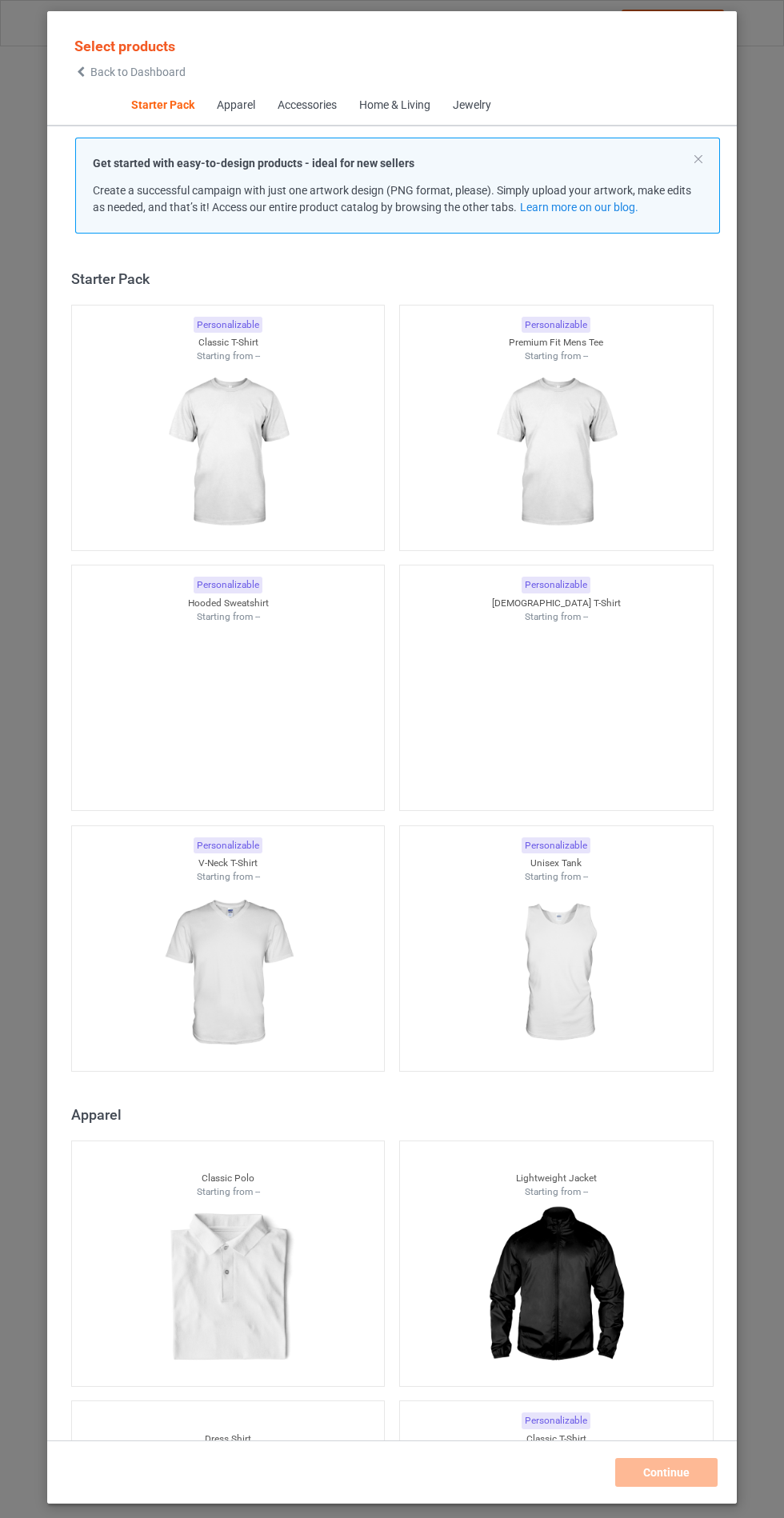
scroll to position [20, 0]
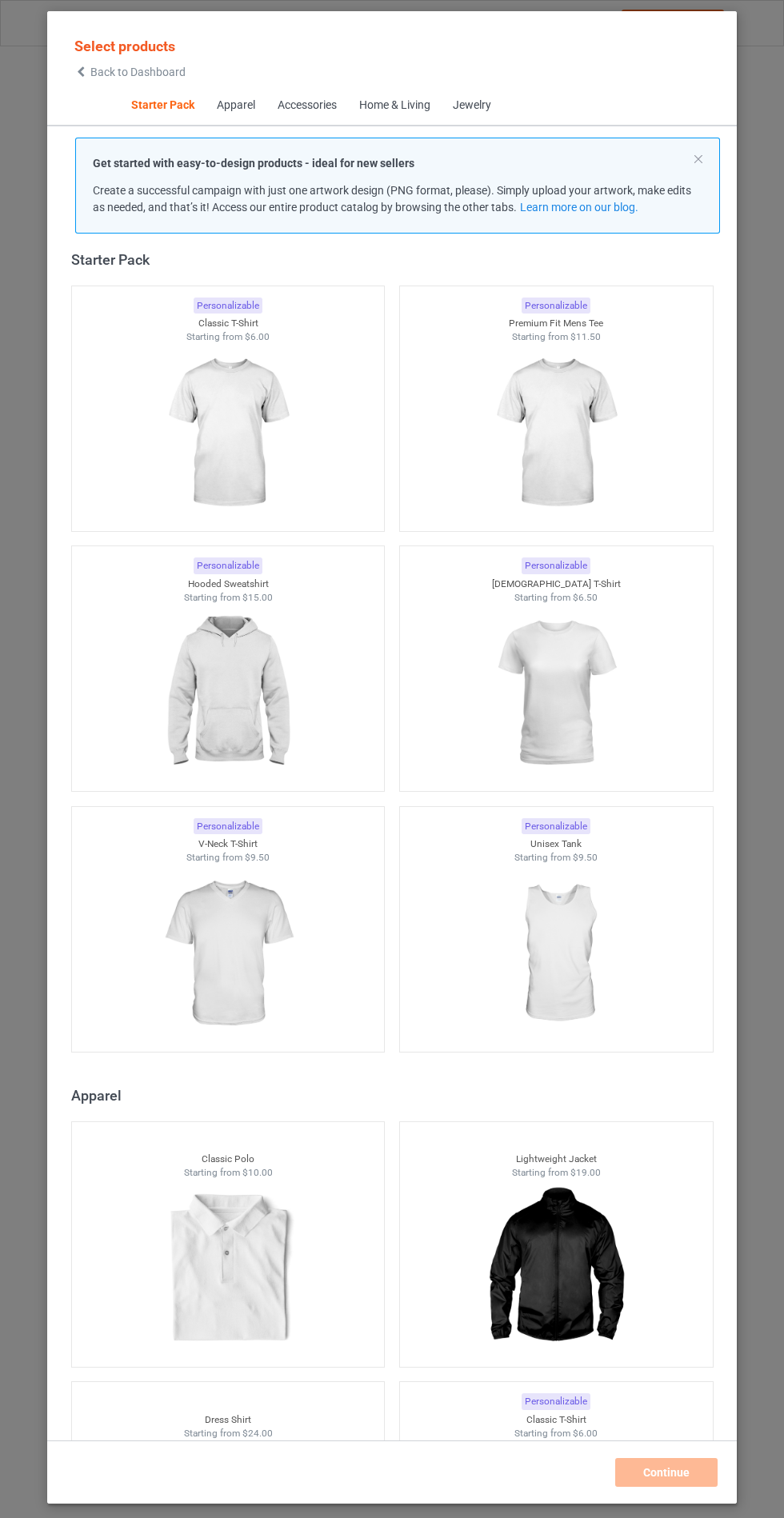
click at [255, 993] on img at bounding box center [228, 954] width 144 height 179
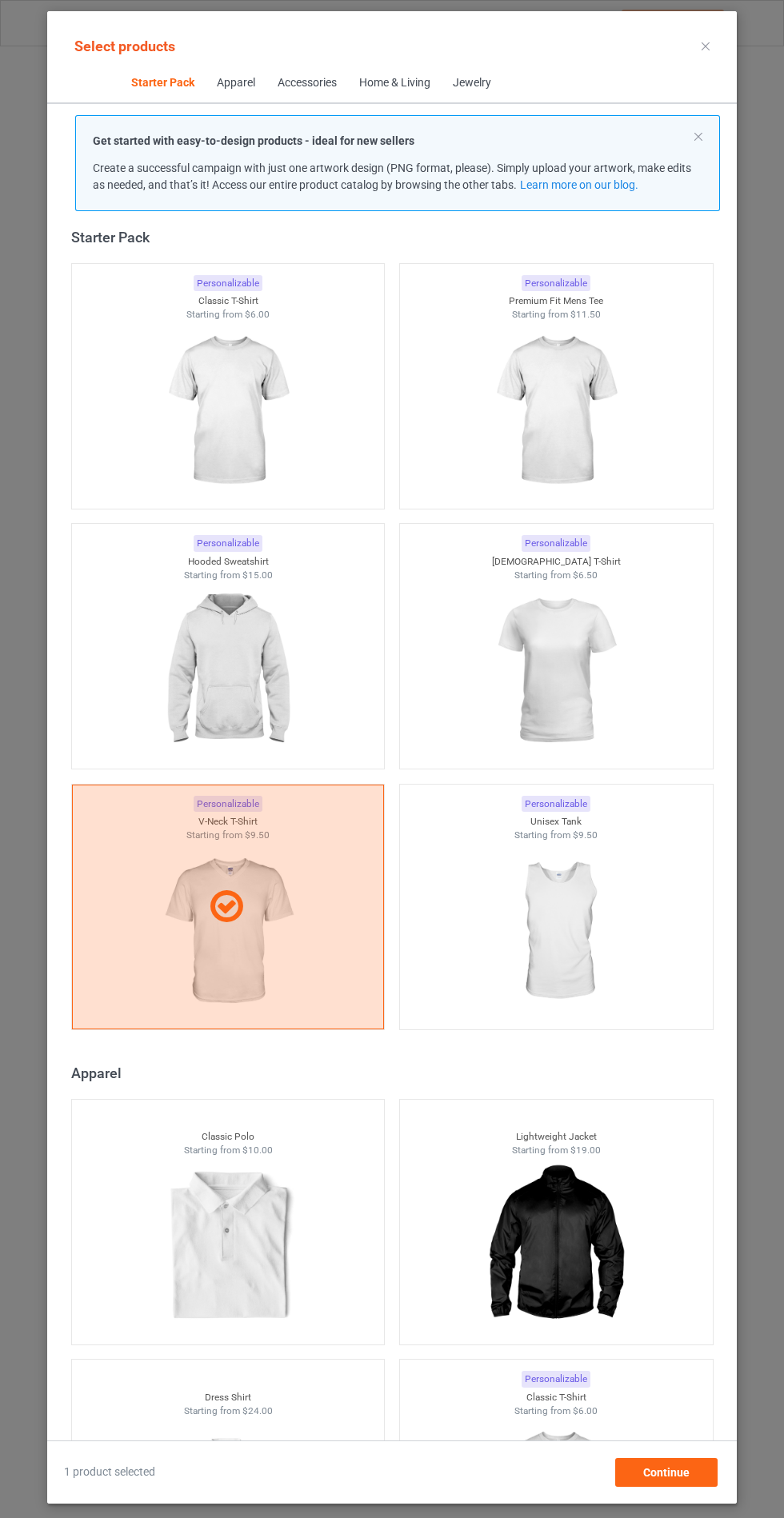
click at [268, 674] on img at bounding box center [228, 671] width 144 height 179
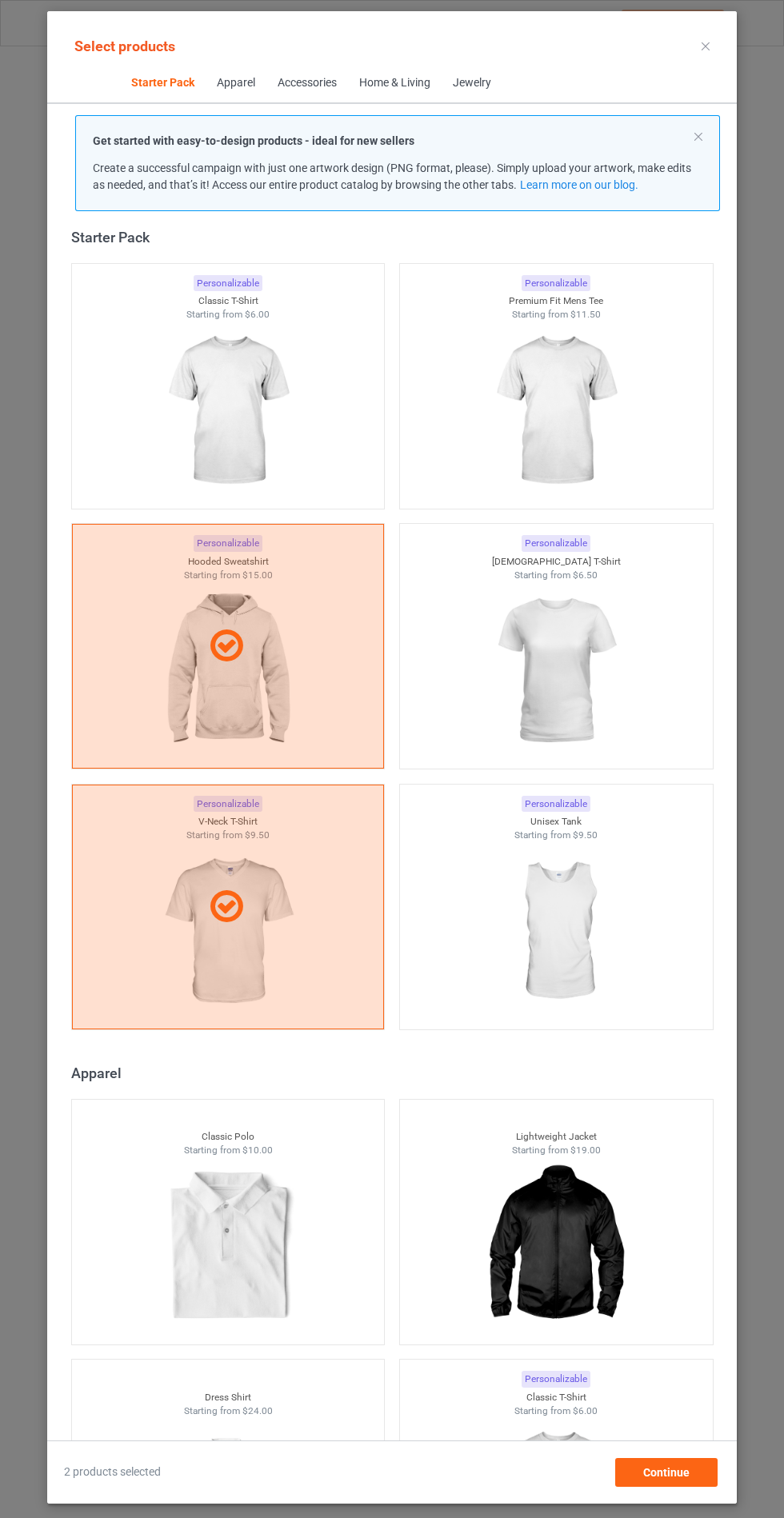
scroll to position [93, 0]
click at [673, 1479] on span "Continue" at bounding box center [666, 1472] width 47 height 13
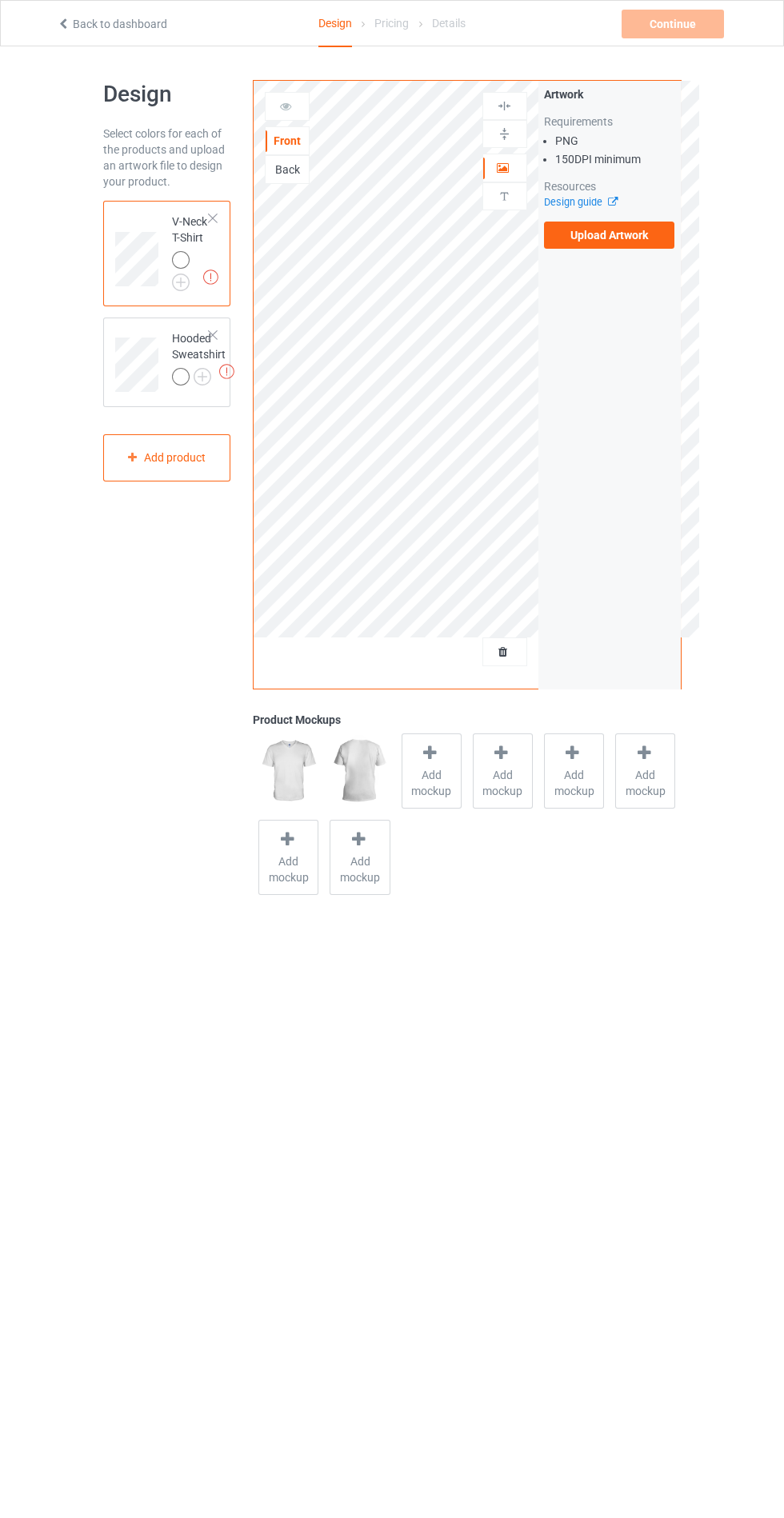
click at [424, 775] on span "Add mockup" at bounding box center [431, 783] width 59 height 32
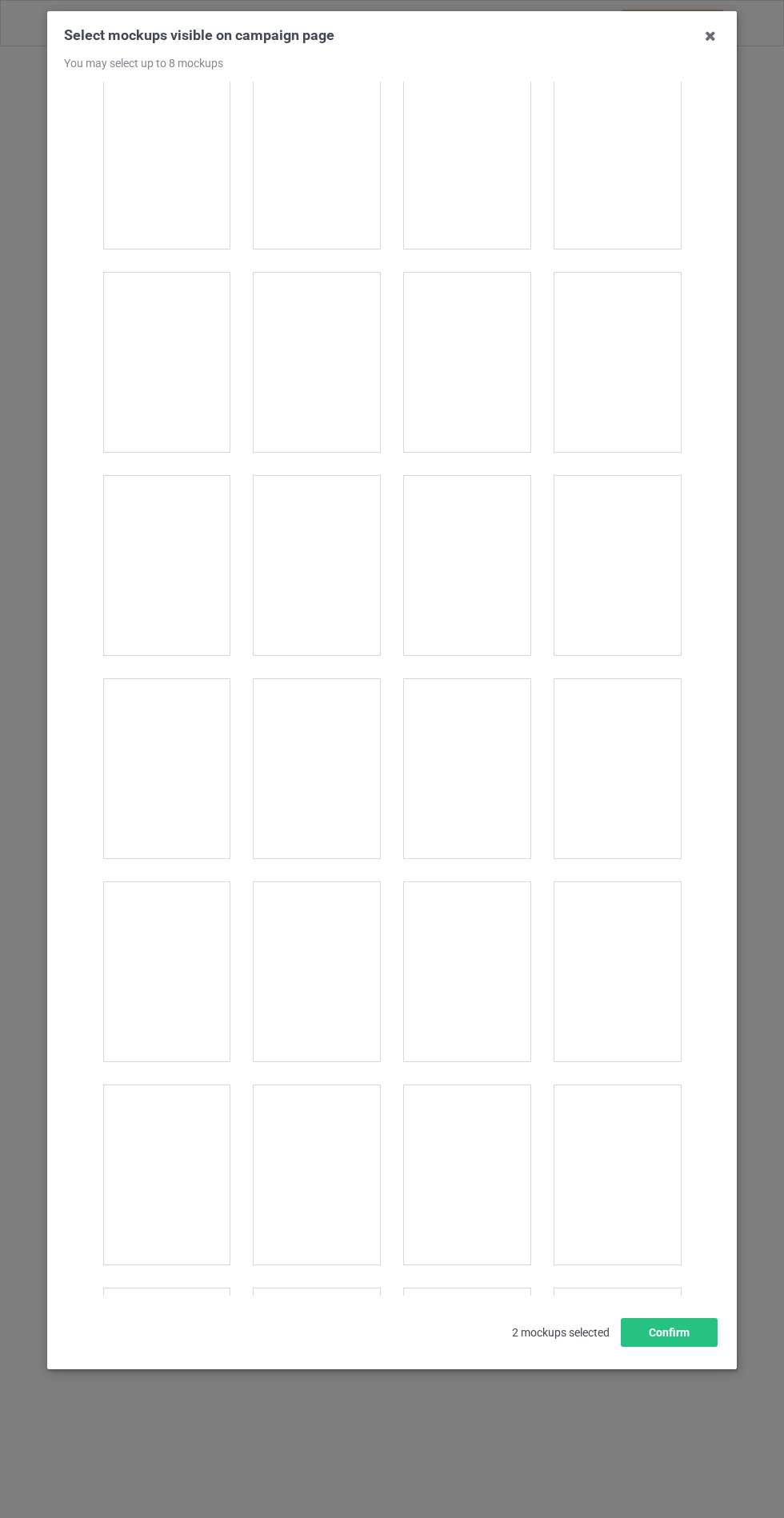
scroll to position [2157, 0]
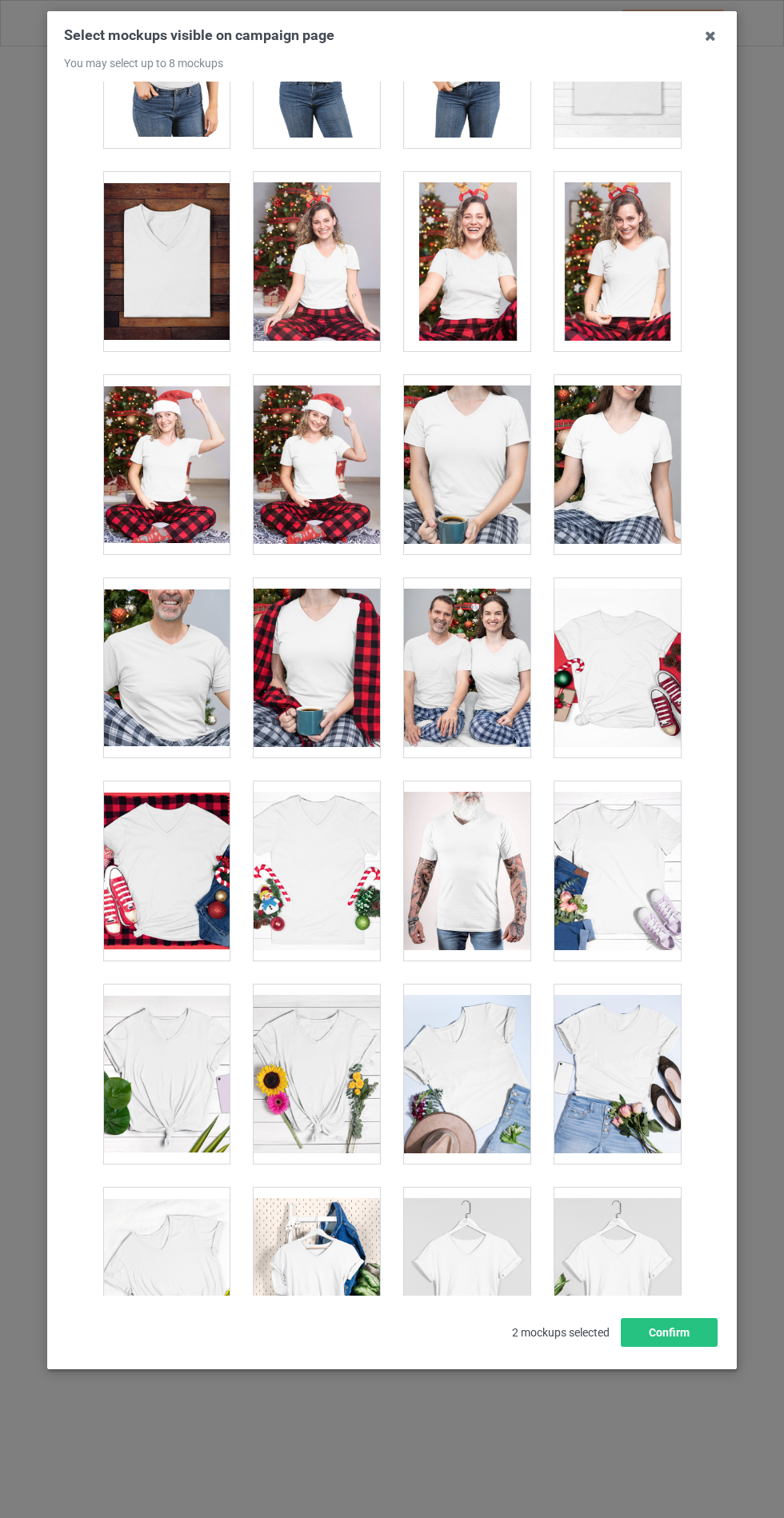
click at [318, 1077] on div at bounding box center [317, 1074] width 127 height 179
click at [647, 870] on div at bounding box center [618, 871] width 127 height 179
click at [349, 1239] on div at bounding box center [317, 1277] width 127 height 179
click at [618, 1272] on div at bounding box center [618, 1277] width 127 height 179
click at [364, 1244] on div at bounding box center [317, 1277] width 127 height 179
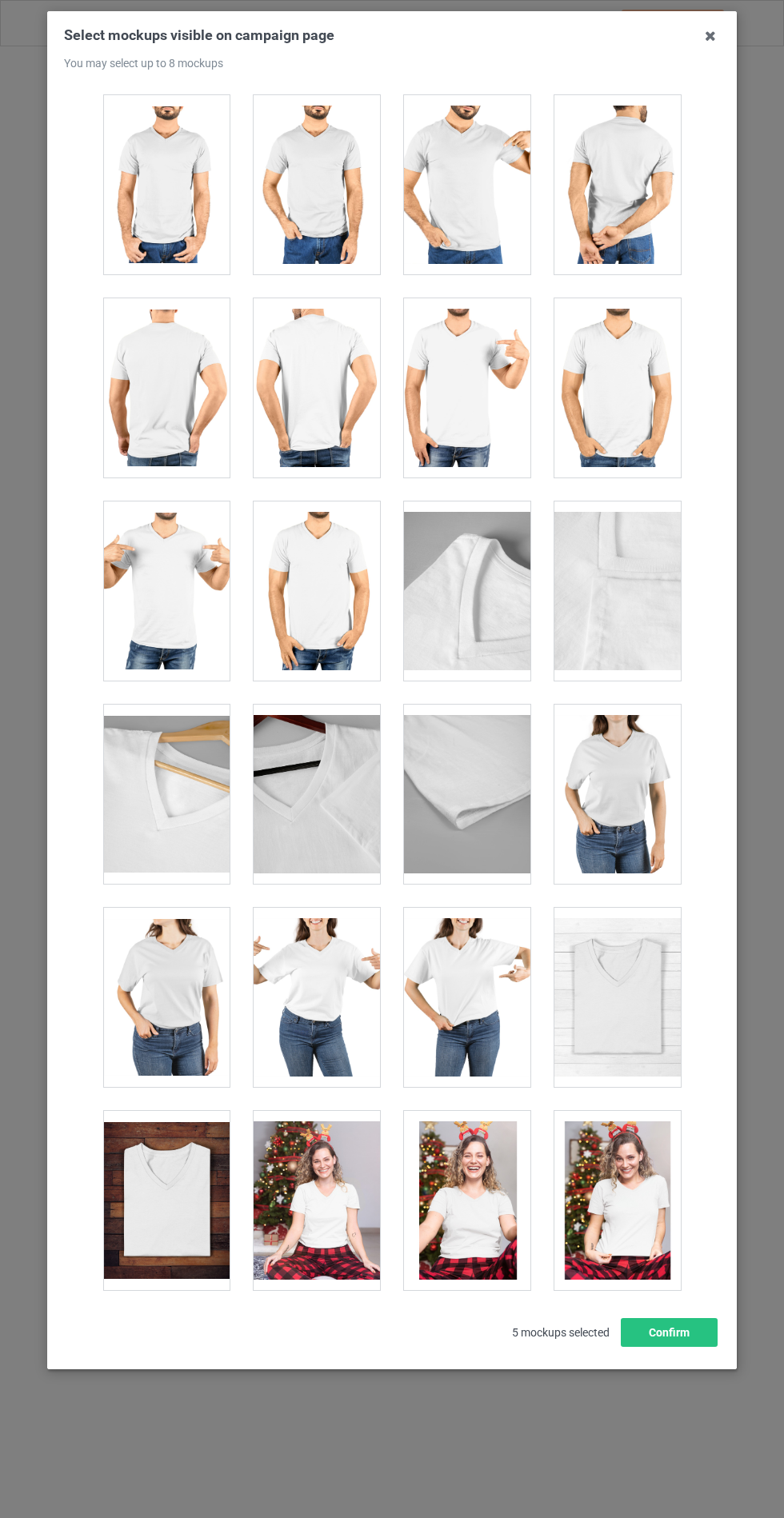
scroll to position [0, 0]
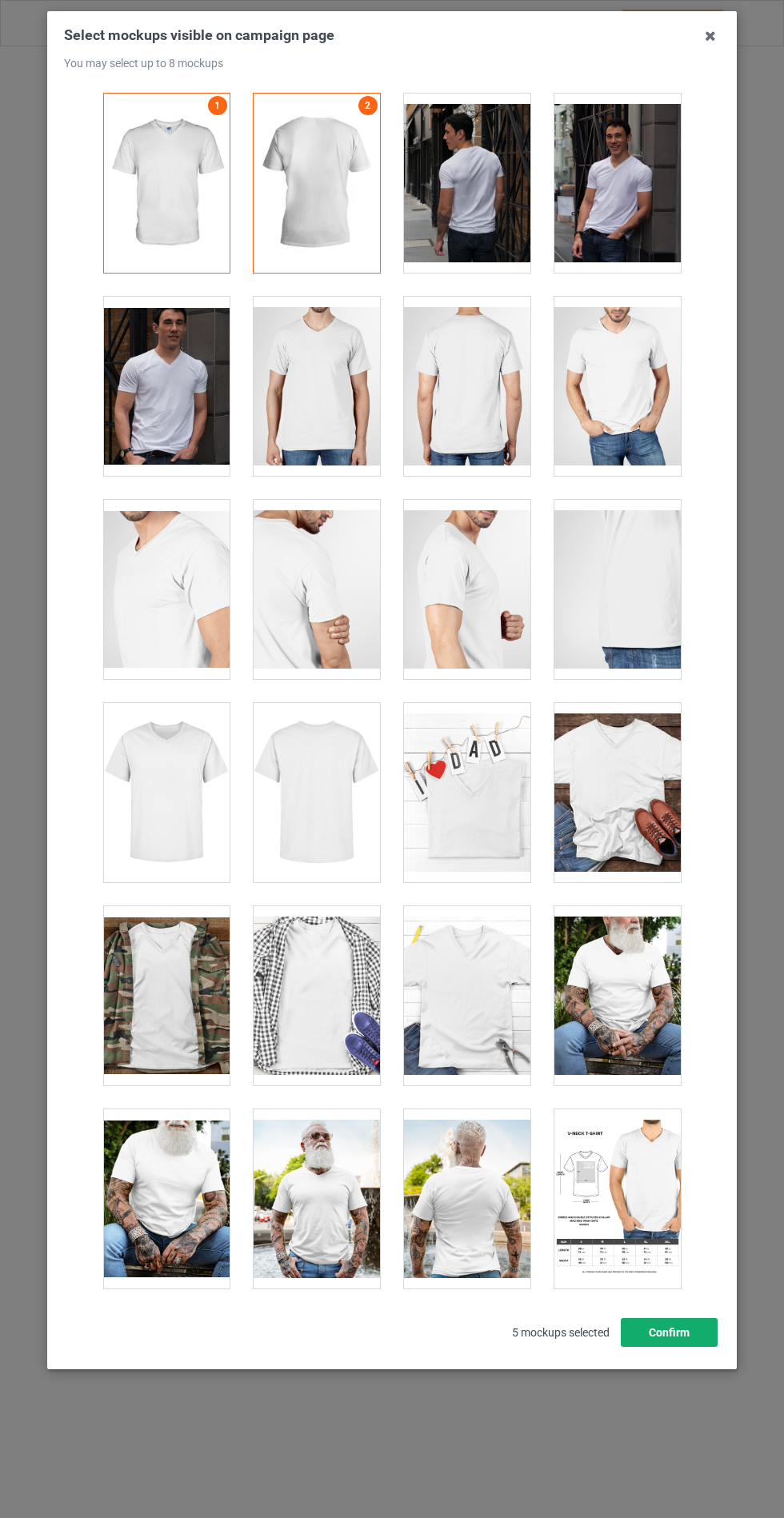
click at [697, 1347] on button "Confirm" at bounding box center [669, 1333] width 97 height 29
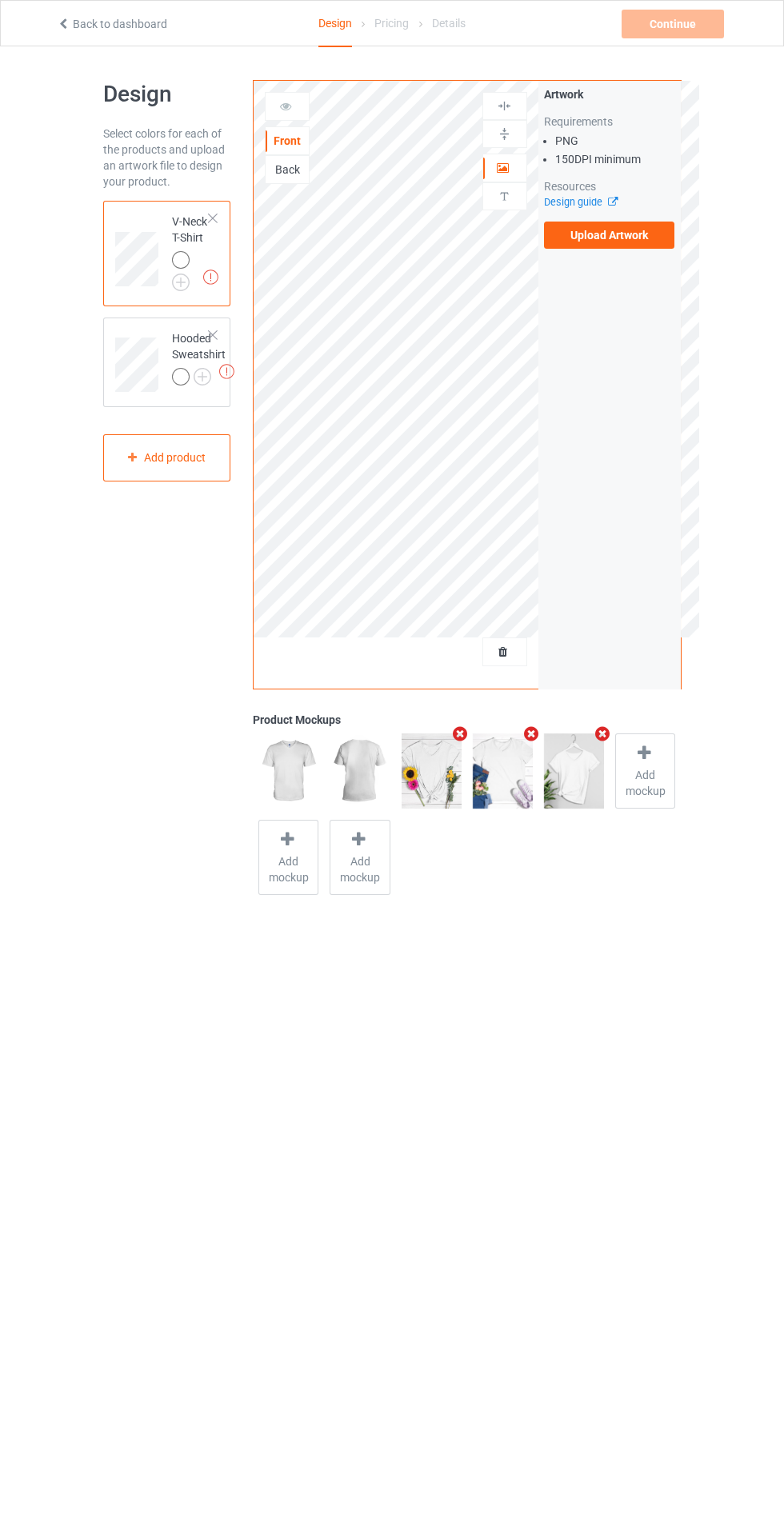
click at [0, 0] on img at bounding box center [0, 0] width 0 height 0
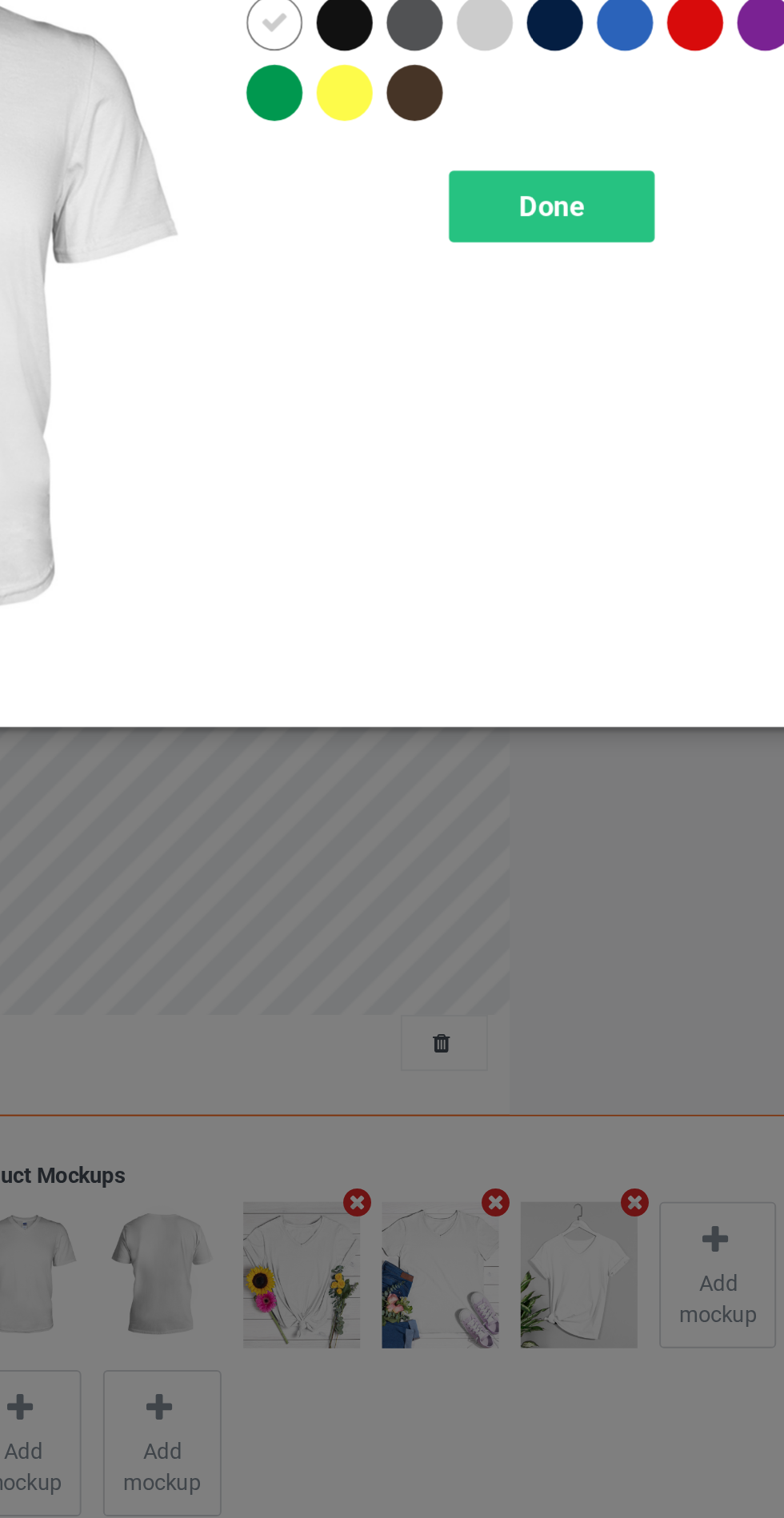
click at [671, 692] on div "Select colors and product mockups for V-Neck T-Shirt Colors : White Select all …" at bounding box center [392, 759] width 784 height 1518
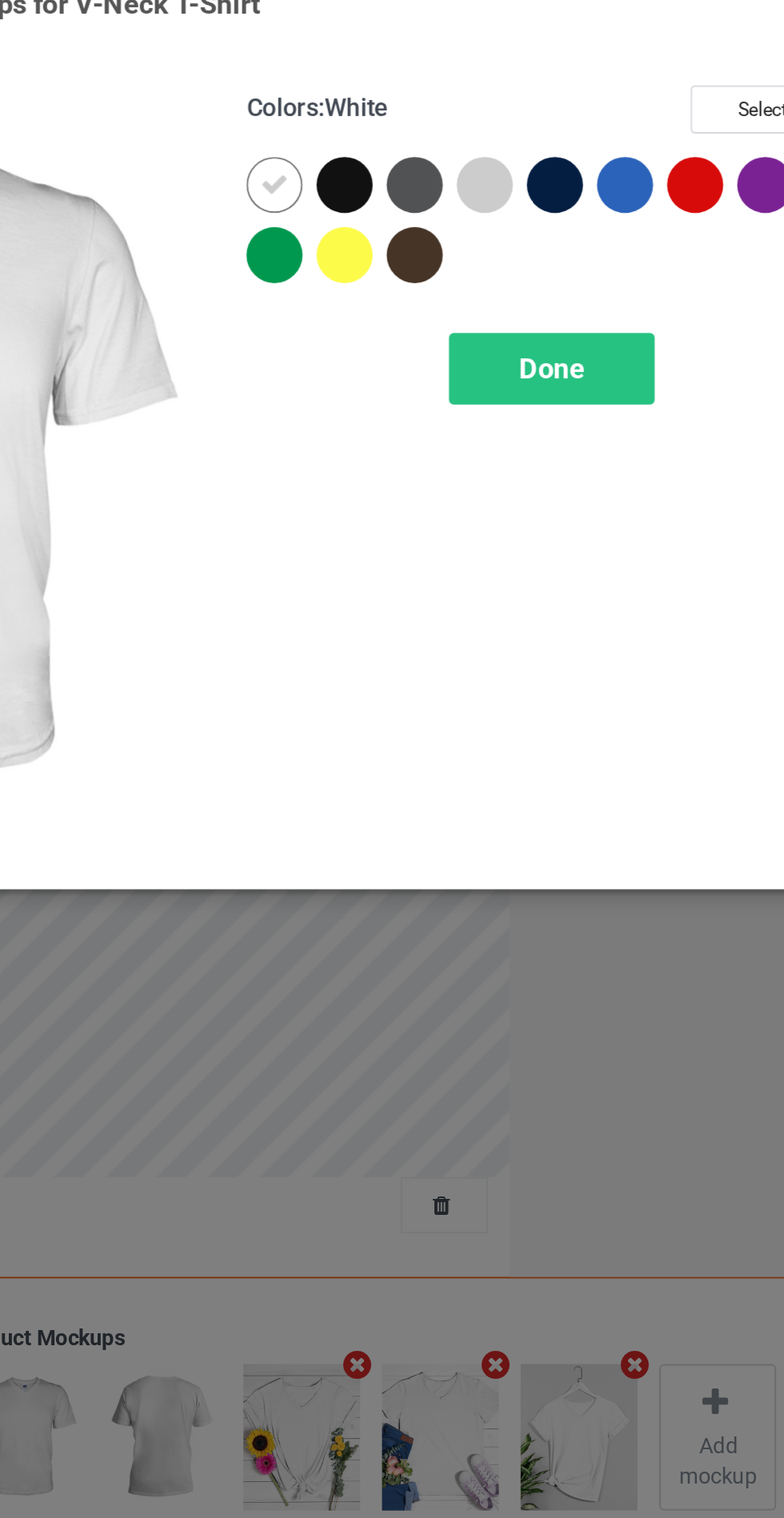
click at [531, 124] on div at bounding box center [526, 128] width 29 height 29
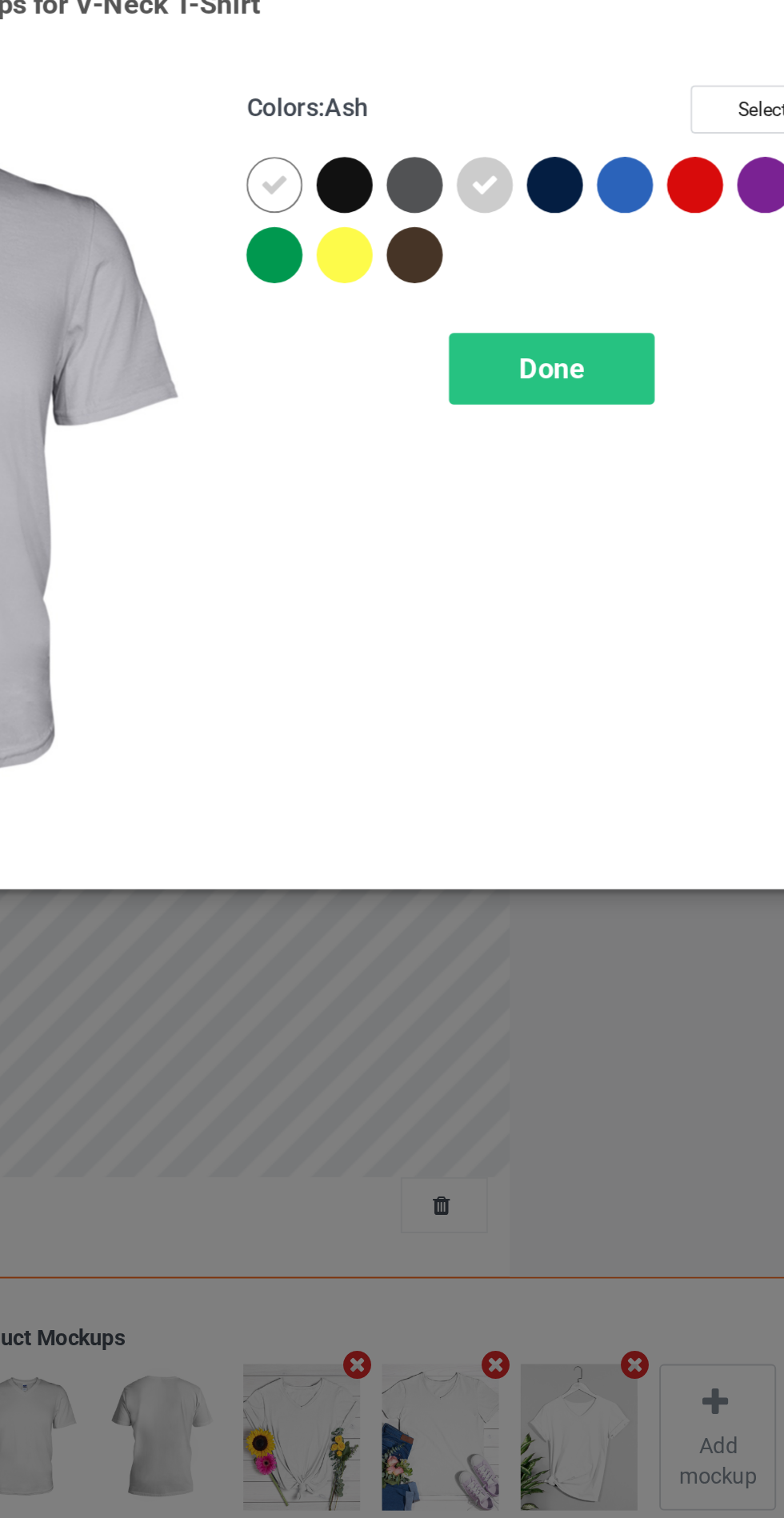
click at [555, 232] on div "Done" at bounding box center [560, 222] width 105 height 37
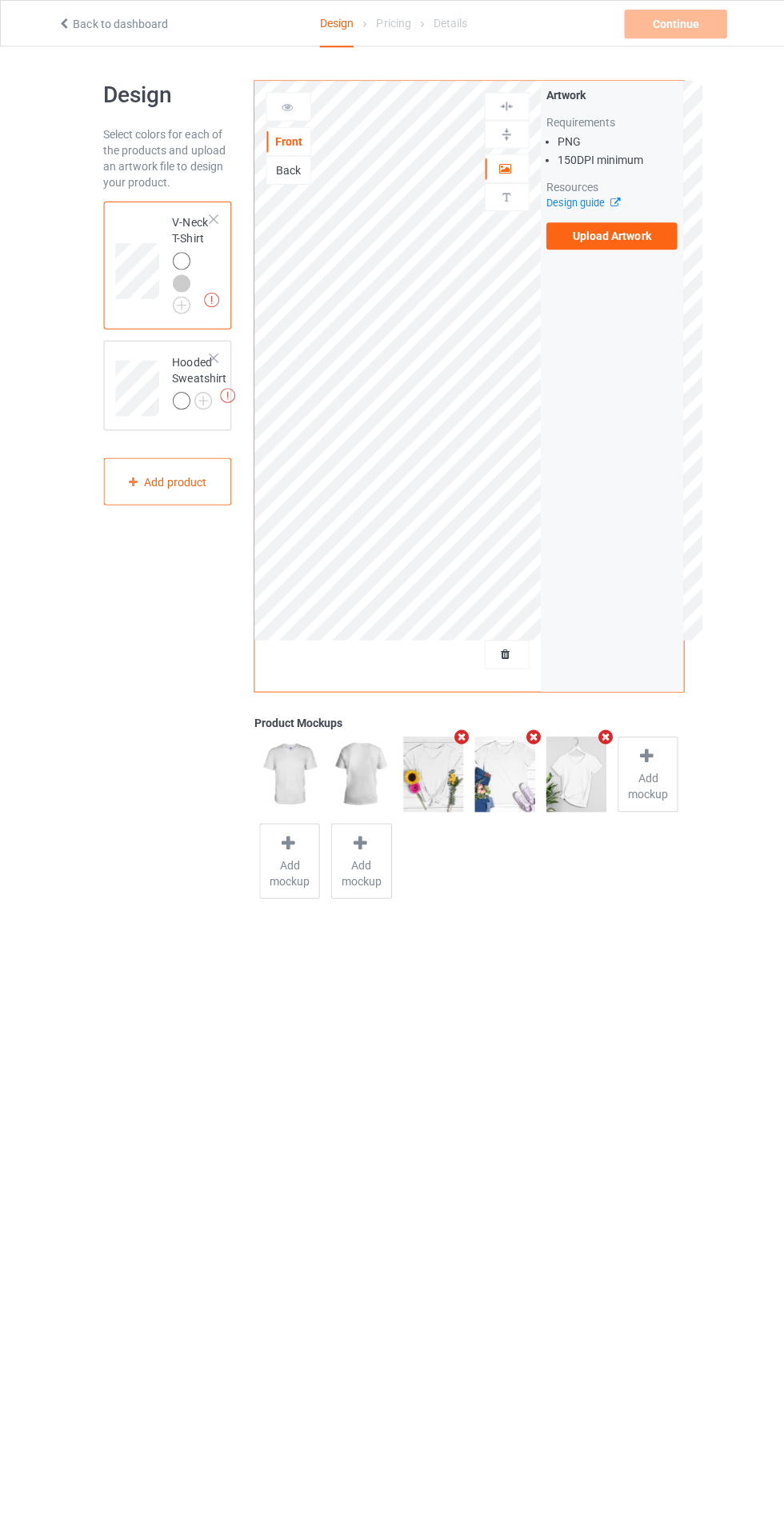
click at [607, 240] on label "Upload Artwork" at bounding box center [609, 235] width 131 height 27
click at [0, 0] on input "Upload Artwork" at bounding box center [0, 0] width 0 height 0
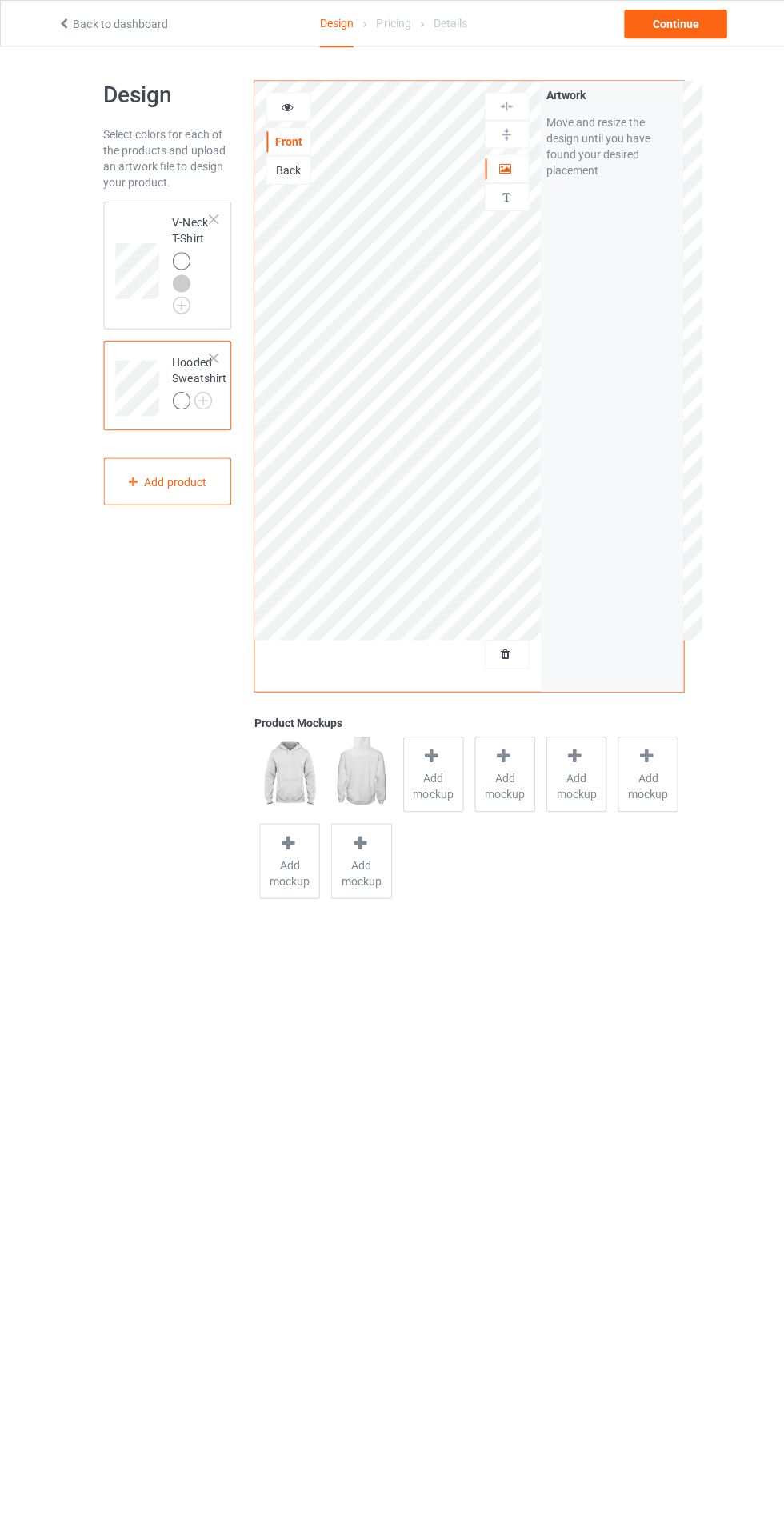
click at [429, 775] on span "Add mockup" at bounding box center [431, 783] width 59 height 32
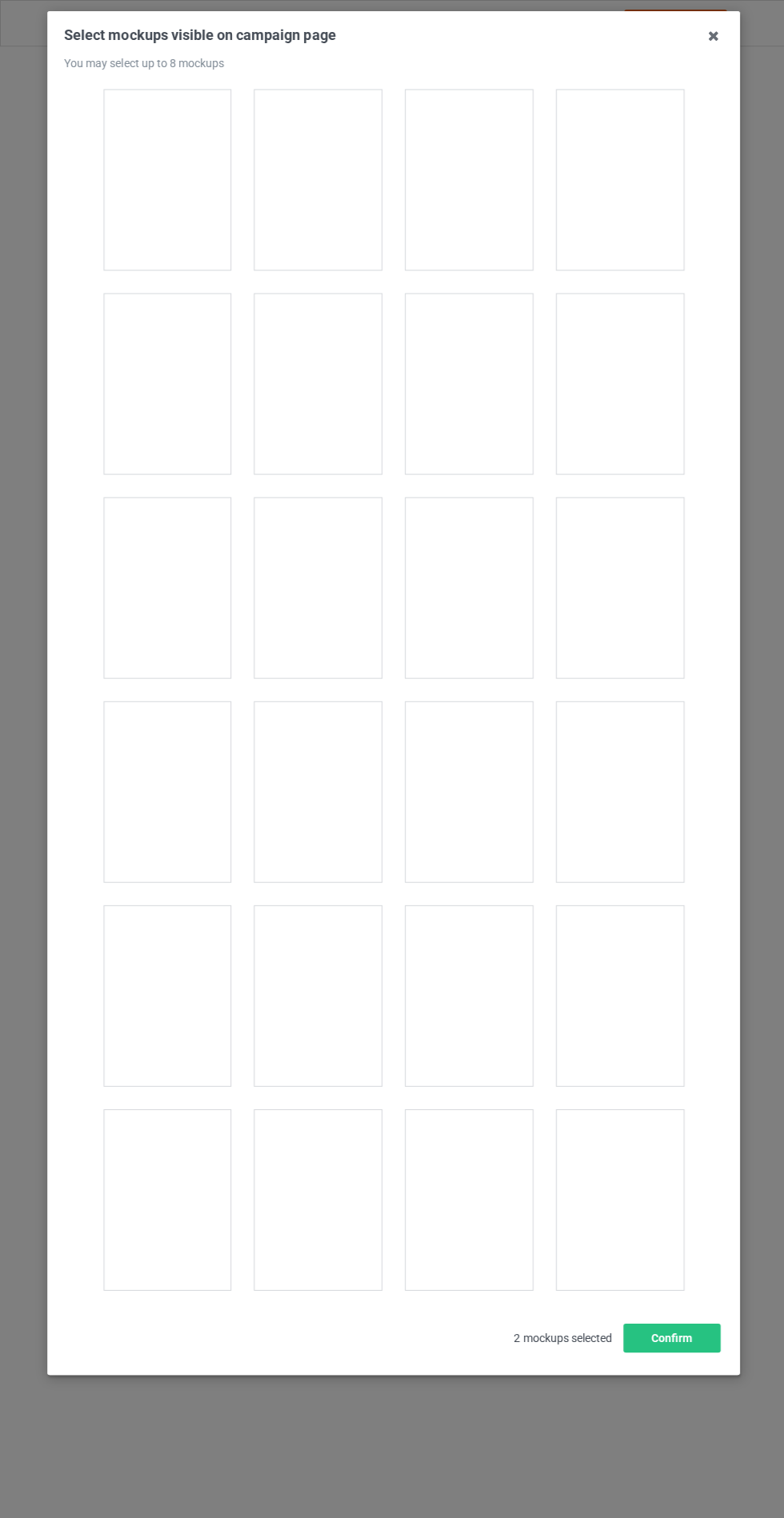
scroll to position [12910, 0]
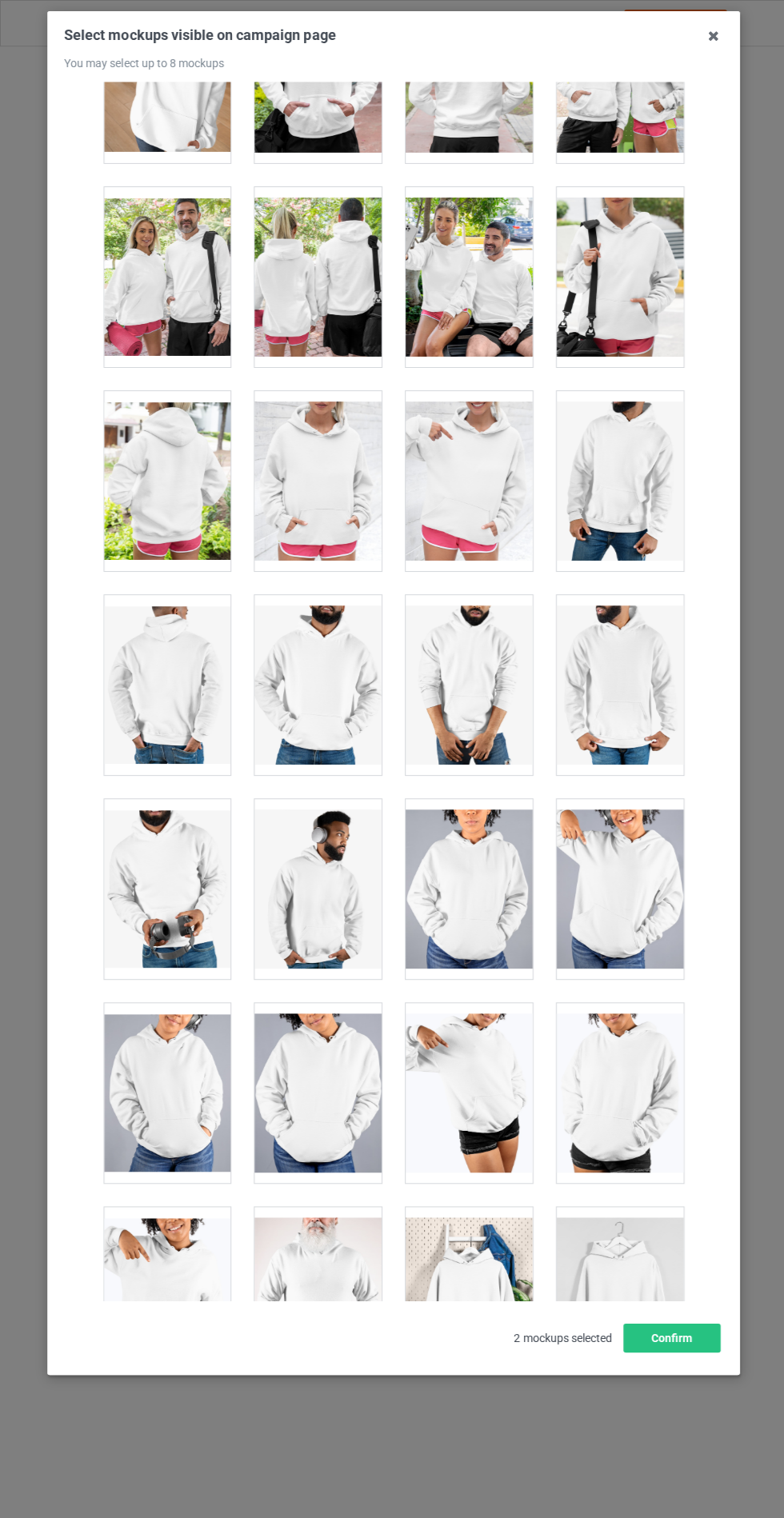
click at [324, 420] on div at bounding box center [317, 479] width 127 height 179
click at [693, 1347] on button "Confirm" at bounding box center [669, 1333] width 97 height 29
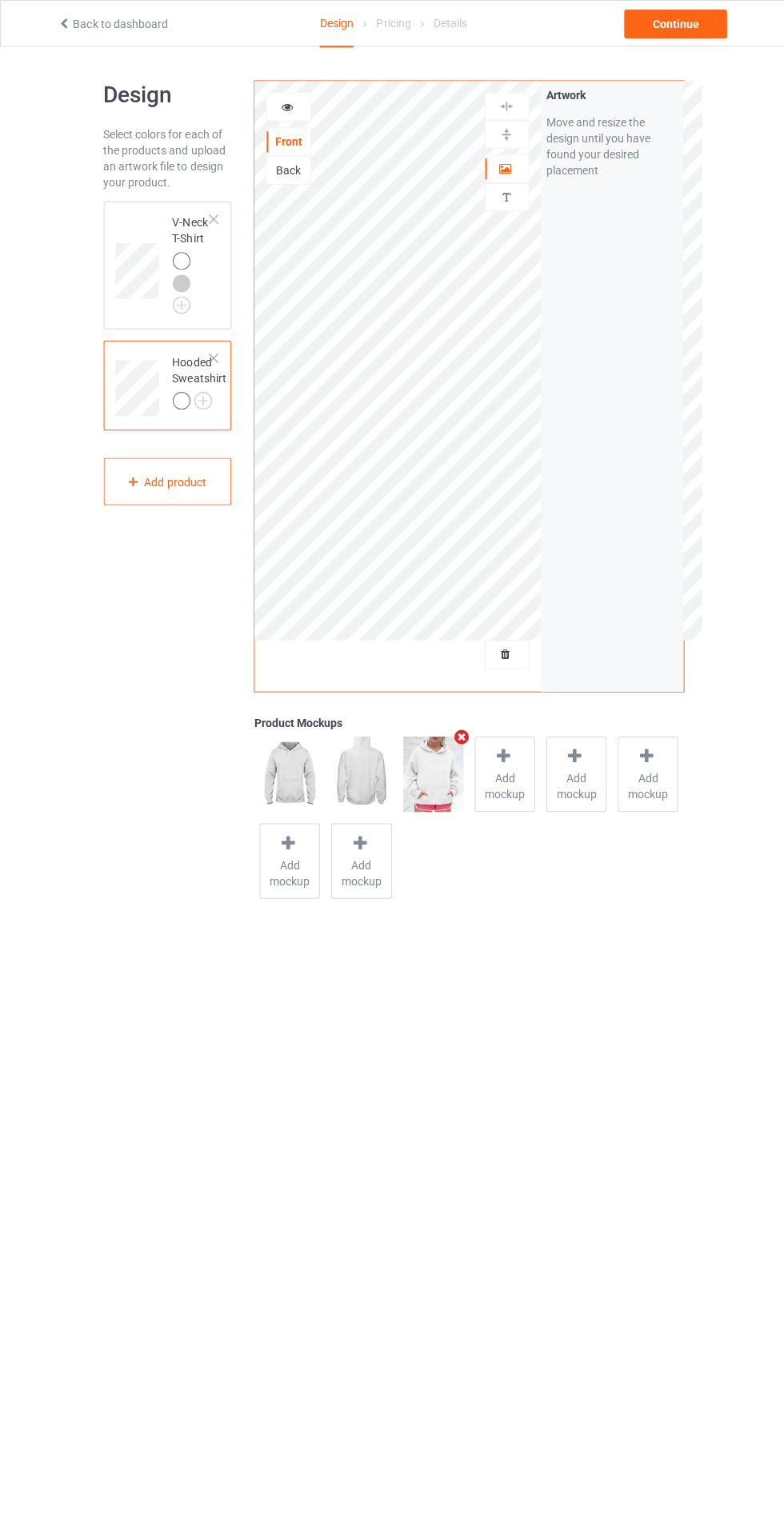
click at [0, 0] on img at bounding box center [0, 0] width 0 height 0
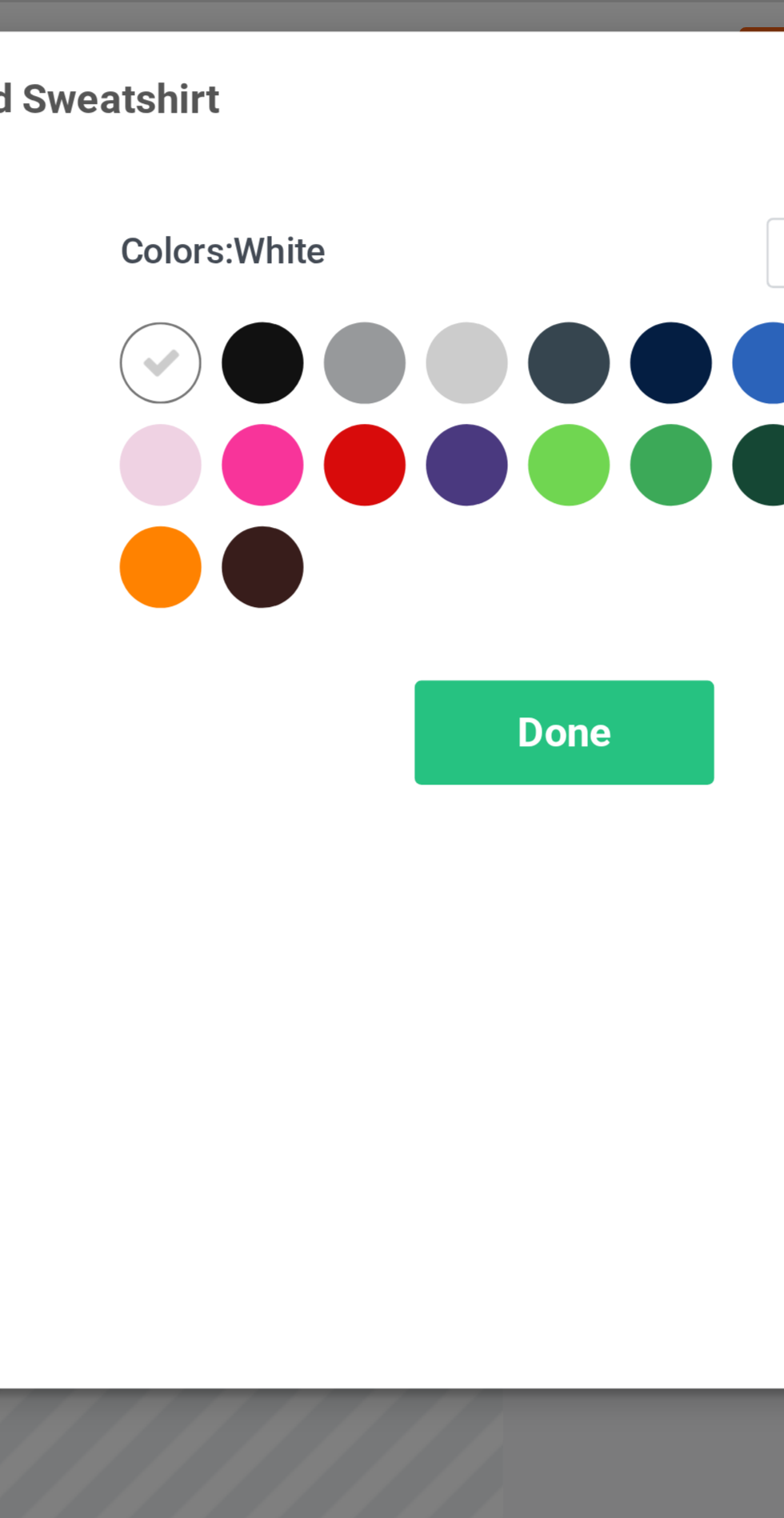
click at [524, 127] on div at bounding box center [526, 128] width 29 height 29
click at [415, 161] on div at bounding box center [418, 164] width 29 height 29
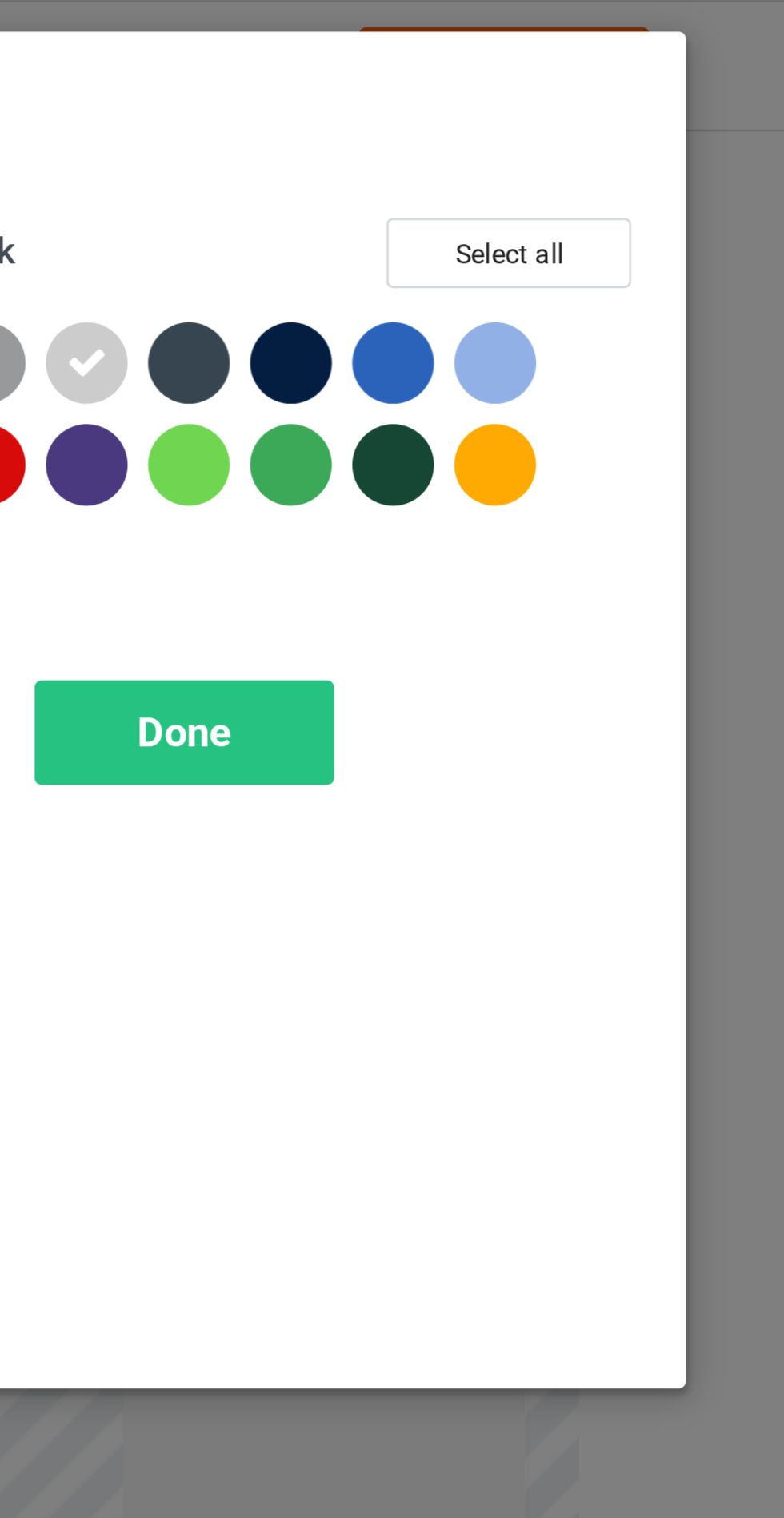
click at [674, 120] on div at bounding box center [669, 128] width 29 height 29
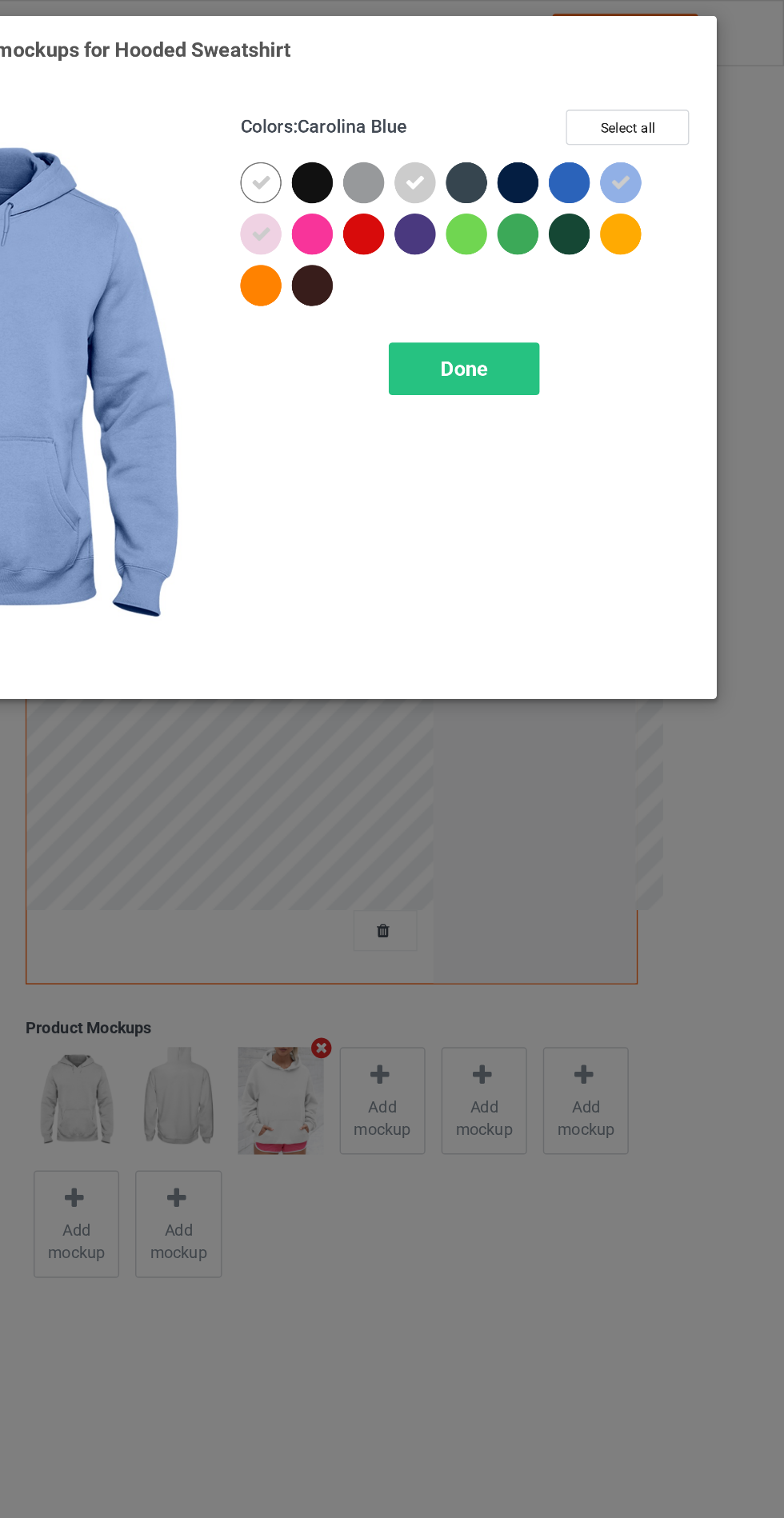
click at [578, 243] on div "Done" at bounding box center [560, 257] width 105 height 37
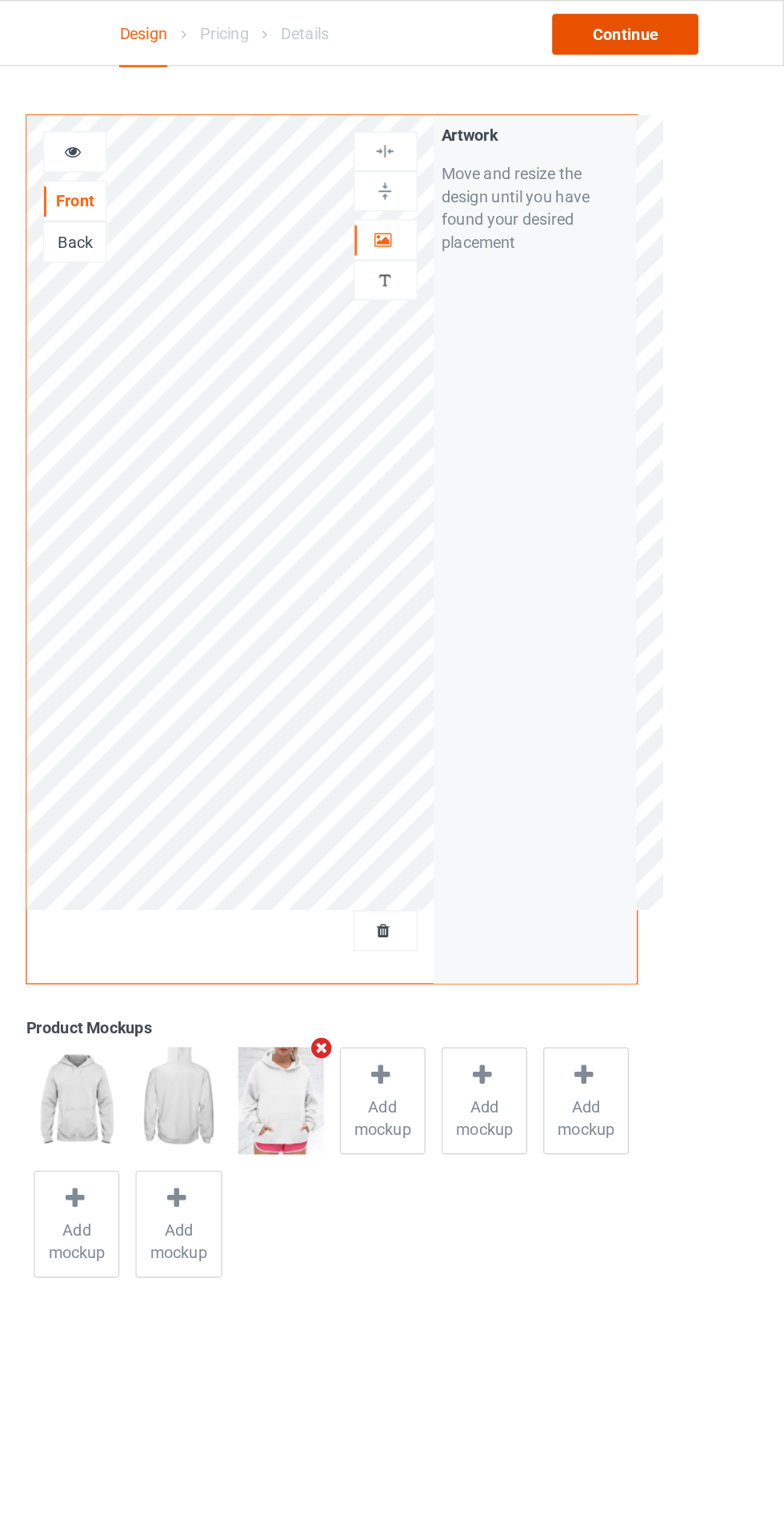
click at [695, 32] on div "Continue" at bounding box center [673, 24] width 103 height 29
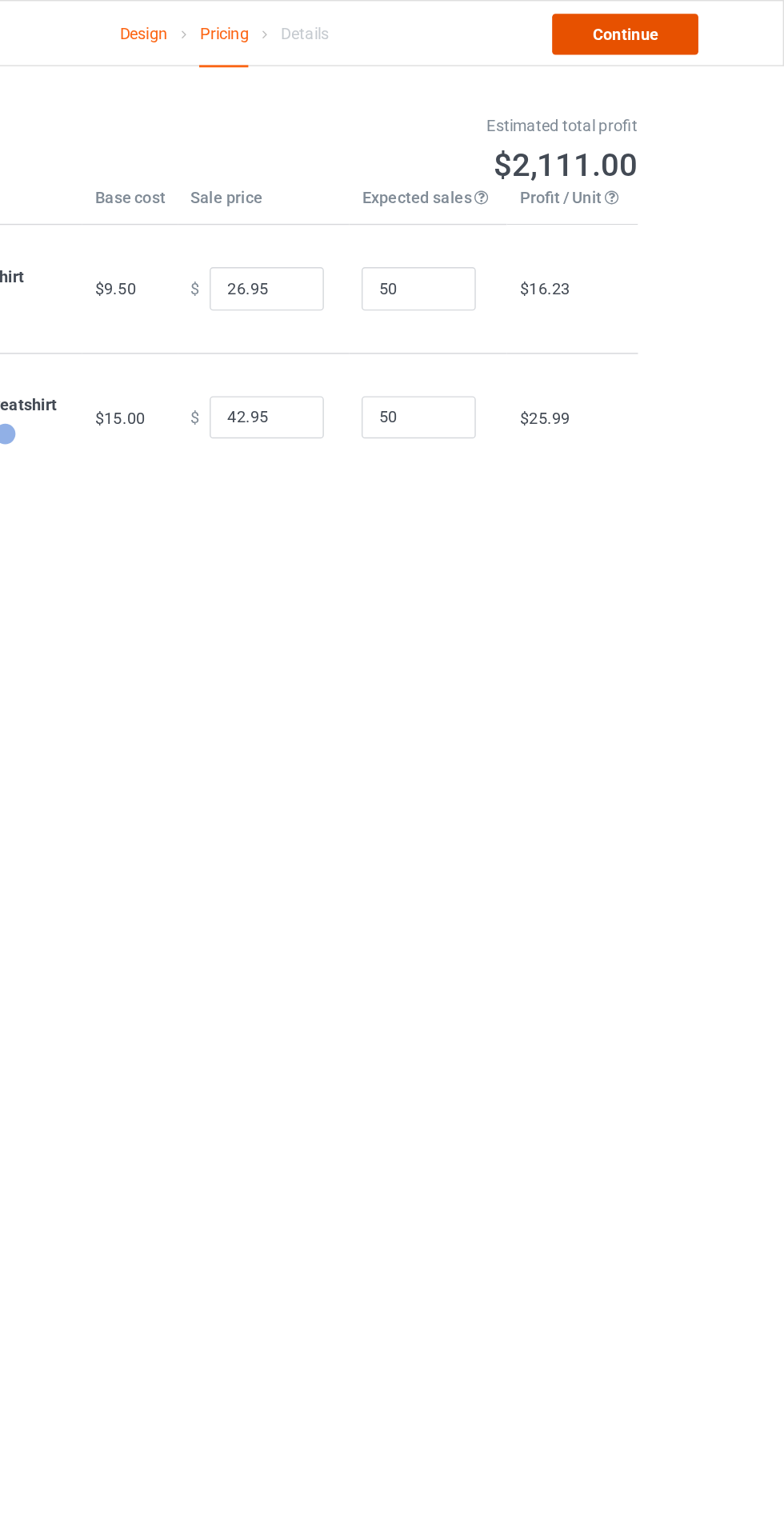
click at [702, 35] on link "Continue" at bounding box center [673, 24] width 103 height 29
